Goal: Go to known website: Access a specific website the user already knows

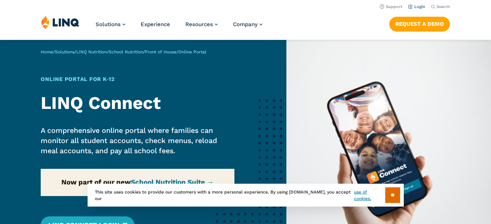
click at [421, 7] on link "Login" at bounding box center [416, 6] width 17 height 5
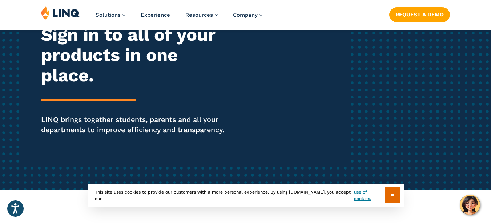
scroll to position [116, 0]
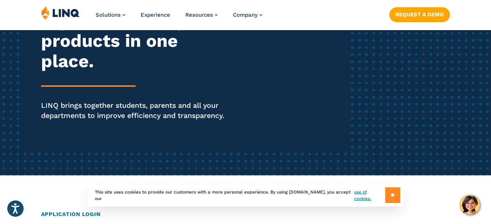
click at [397, 197] on input "**" at bounding box center [392, 196] width 15 height 16
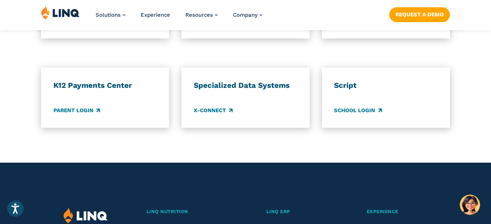
scroll to position [652, 0]
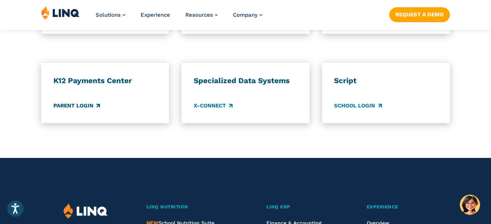
click at [74, 108] on link "Parent Login" at bounding box center [76, 106] width 47 height 8
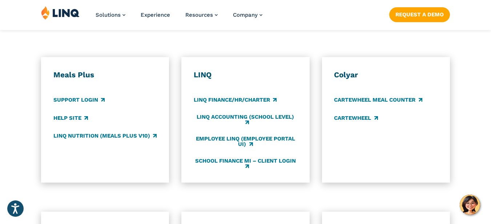
scroll to position [409, 0]
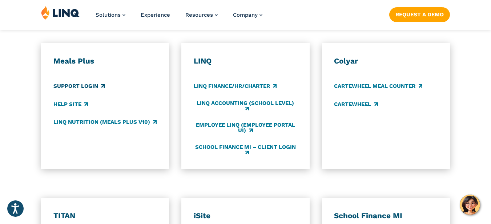
click at [83, 88] on link "Support Login" at bounding box center [78, 87] width 51 height 8
